Goal: Task Accomplishment & Management: Use online tool/utility

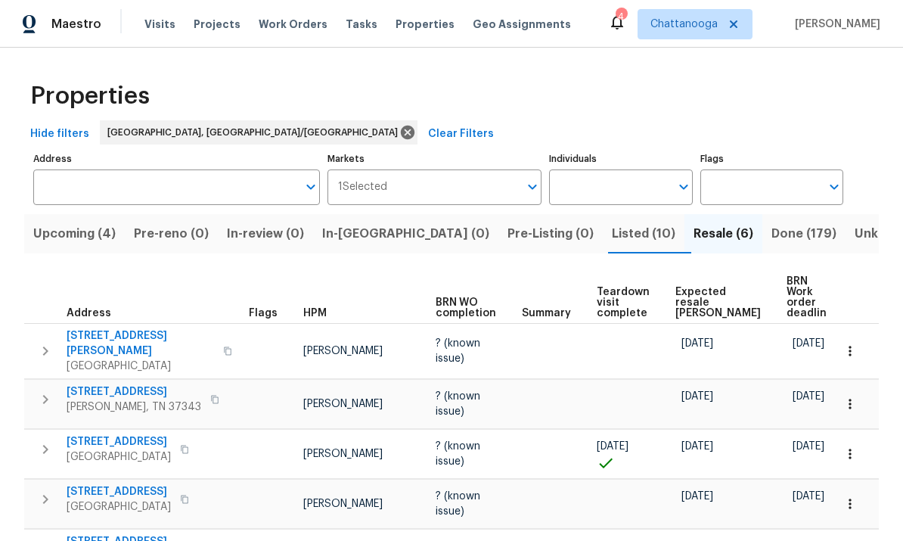
click at [149, 29] on span "Visits" at bounding box center [159, 24] width 31 height 15
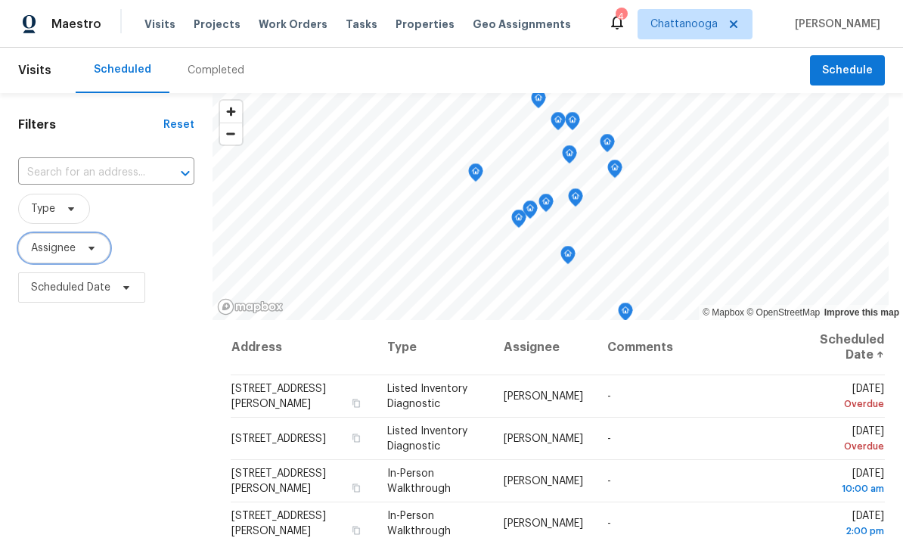
click at [95, 247] on icon at bounding box center [91, 248] width 12 height 12
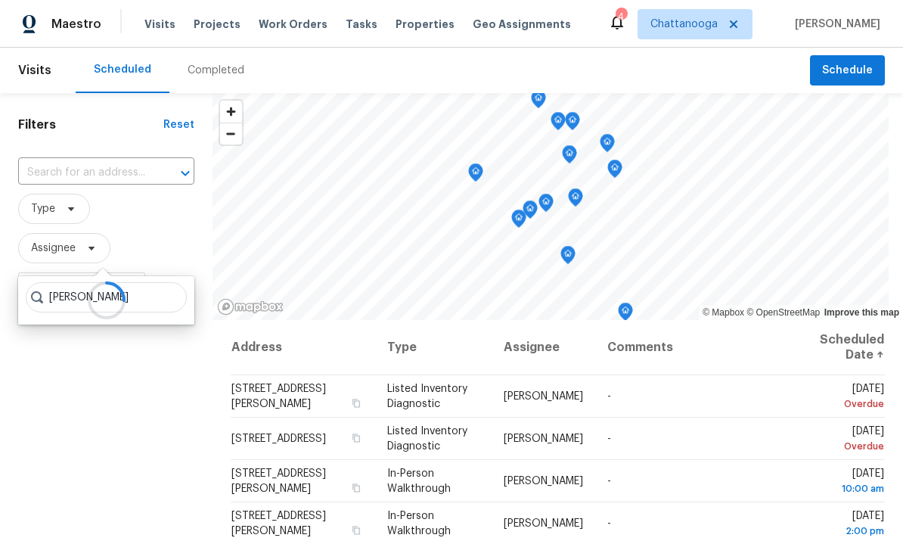
type input "[PERSON_NAME]"
click at [88, 372] on div "Filters Reset ​ Type Assignee Scheduled Date" at bounding box center [106, 422] width 212 height 659
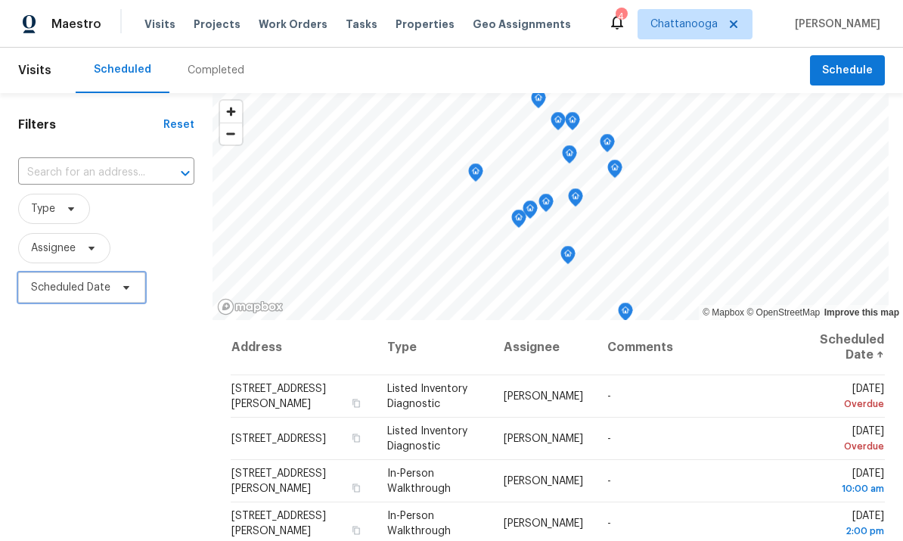
click at [112, 285] on span "Scheduled Date" at bounding box center [81, 287] width 127 height 30
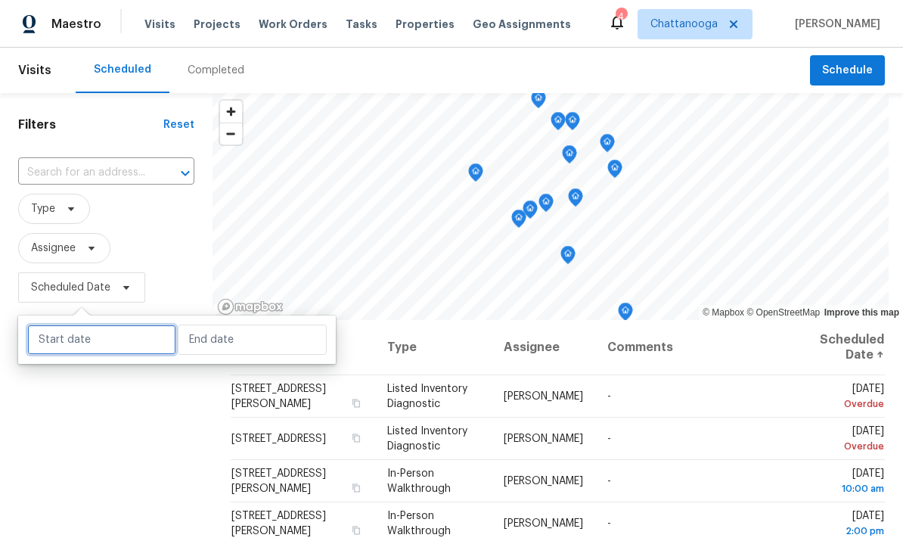
click at [81, 339] on input "text" at bounding box center [101, 339] width 149 height 30
select select "7"
select select "2025"
select select "8"
select select "2025"
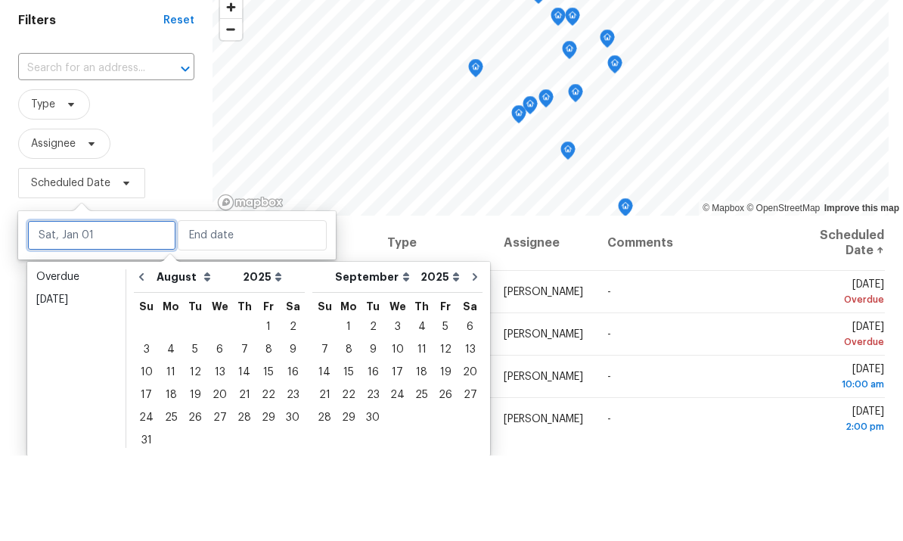
scroll to position [33, 0]
click at [188, 447] on div "12" at bounding box center [195, 457] width 24 height 21
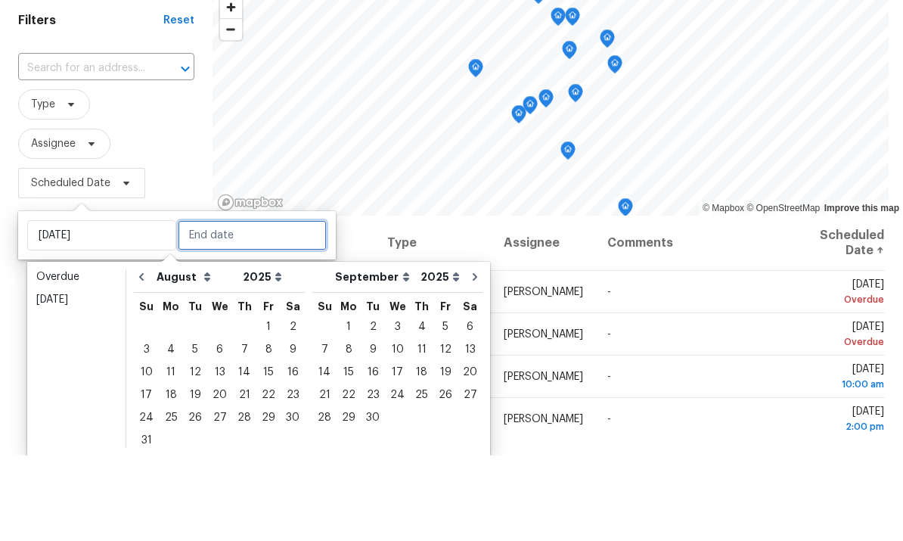
type input "[DATE]"
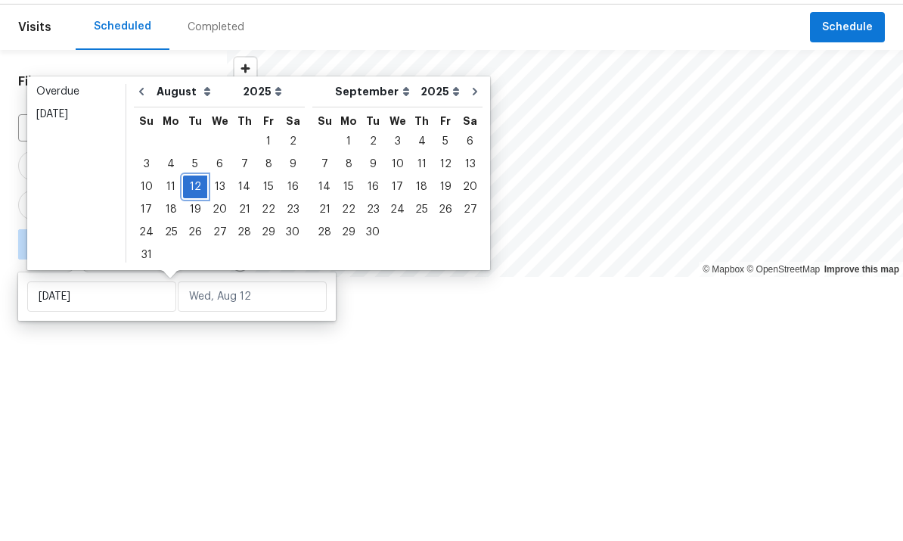
click at [190, 219] on div "12" at bounding box center [195, 229] width 24 height 21
type input "[DATE]"
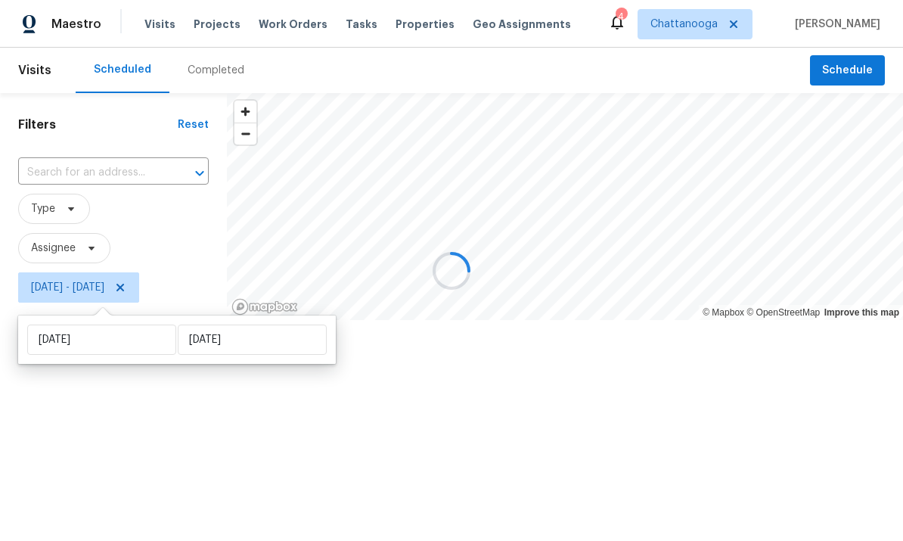
click at [94, 414] on div at bounding box center [451, 270] width 903 height 541
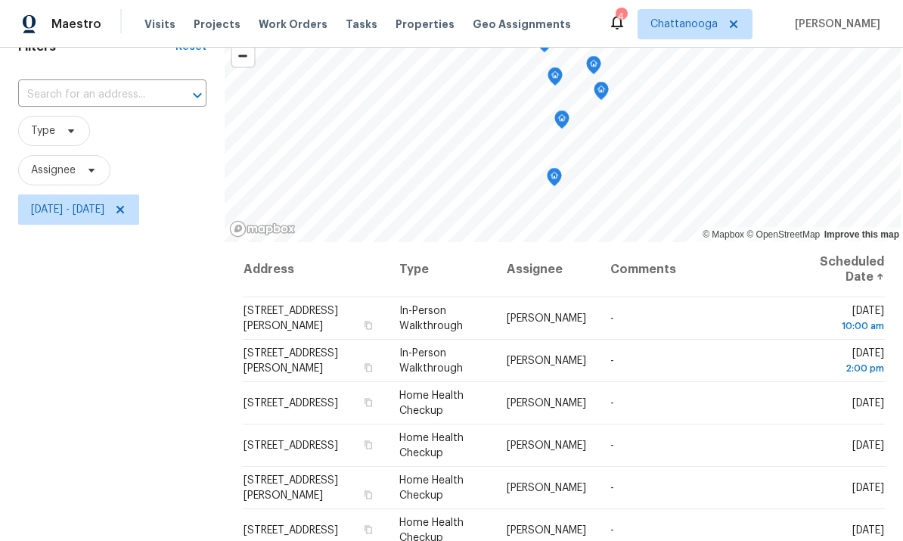
scroll to position [82, 0]
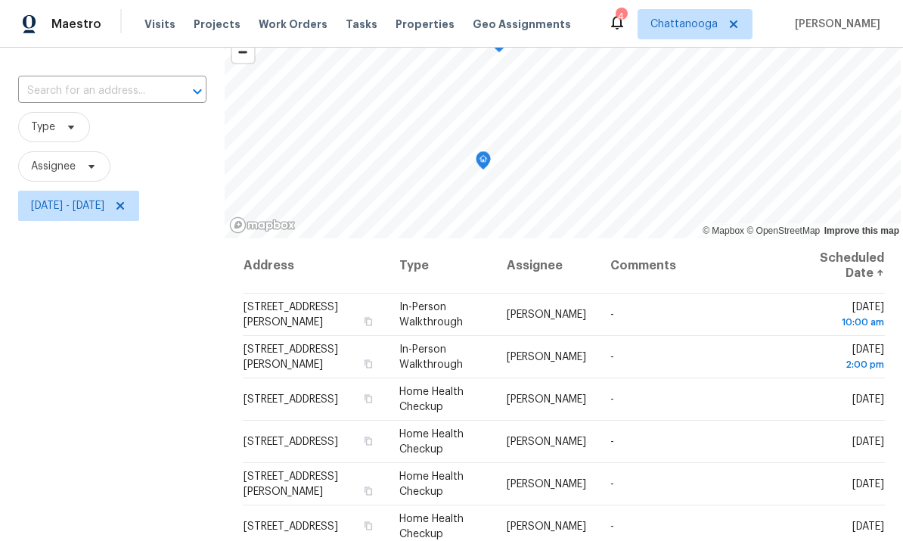
click at [476, 166] on icon "Map marker" at bounding box center [483, 160] width 15 height 19
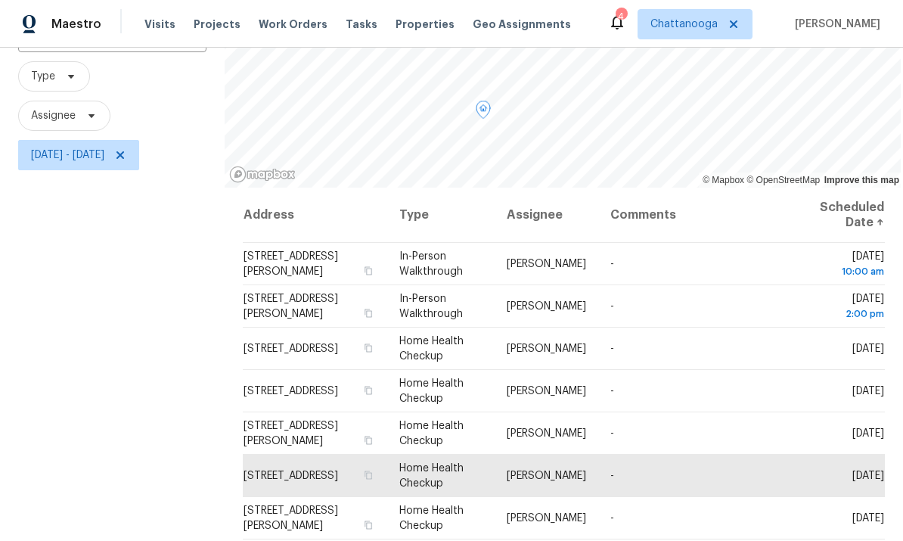
scroll to position [134, 0]
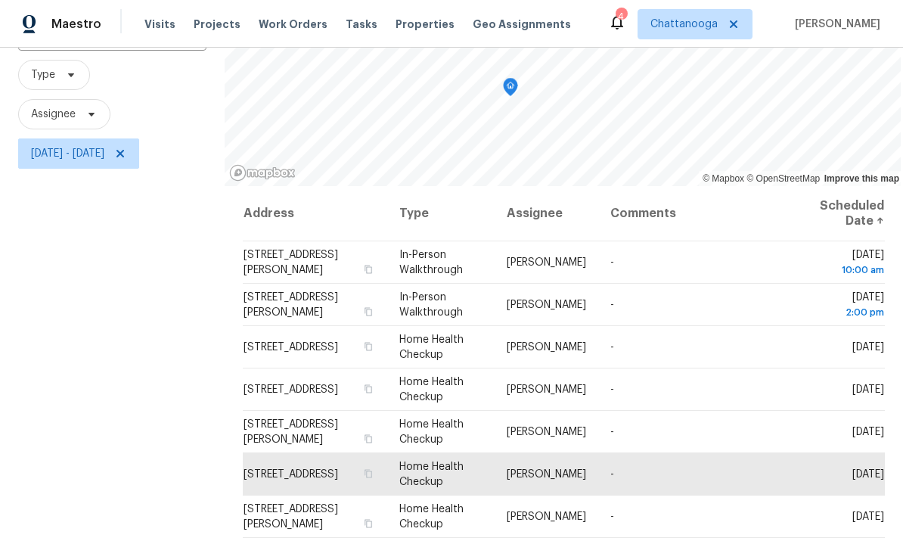
click at [504, 83] on icon "Map marker" at bounding box center [511, 87] width 14 height 17
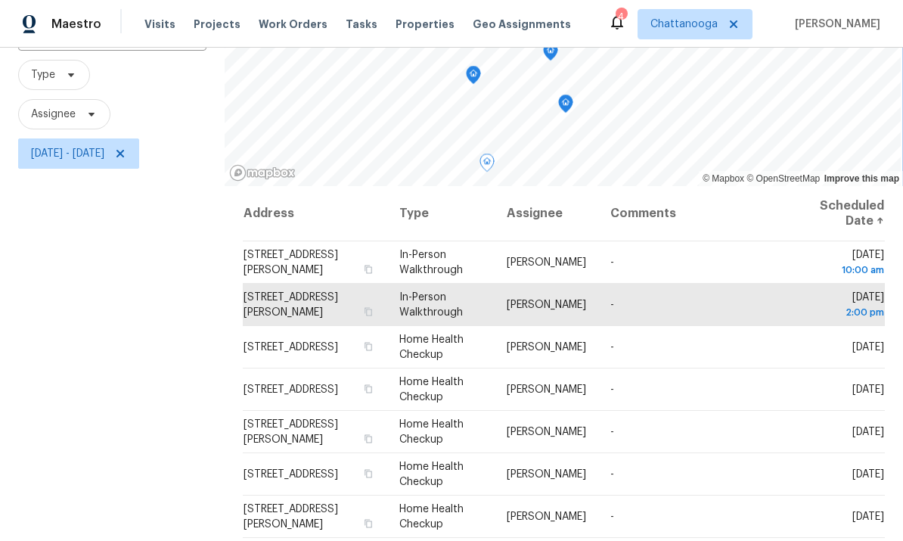
click at [559, 103] on icon "Map marker" at bounding box center [566, 103] width 14 height 17
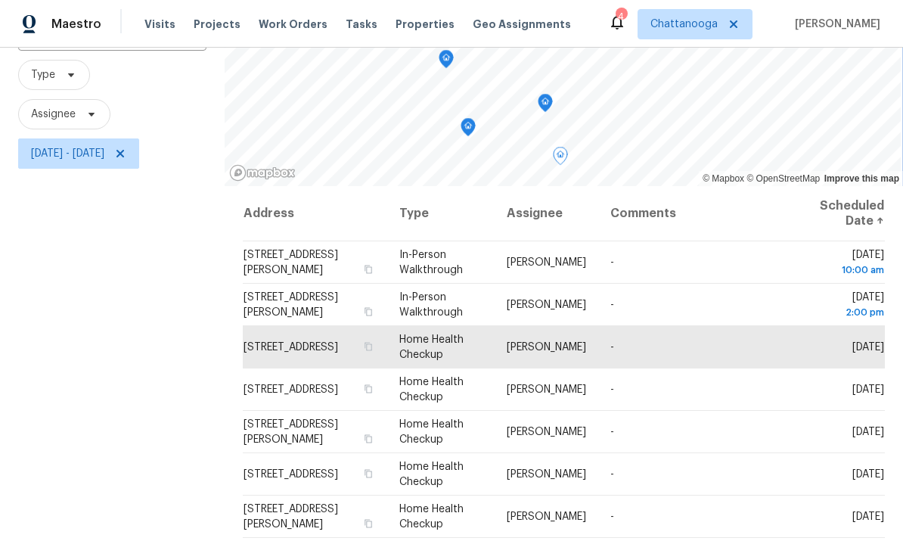
click at [538, 101] on icon "Map marker" at bounding box center [545, 103] width 14 height 17
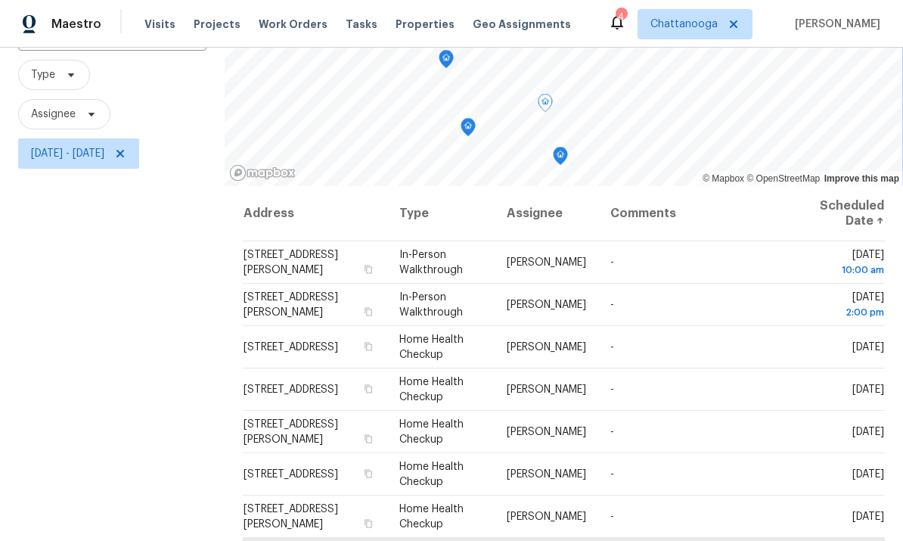
click at [461, 119] on icon "Map marker" at bounding box center [468, 127] width 14 height 17
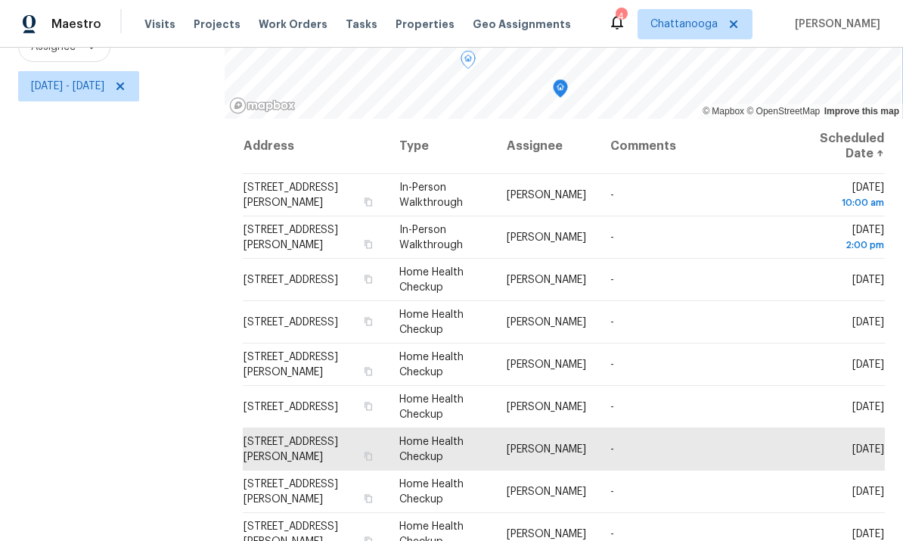
scroll to position [200, 0]
